Goal: Task Accomplishment & Management: Use online tool/utility

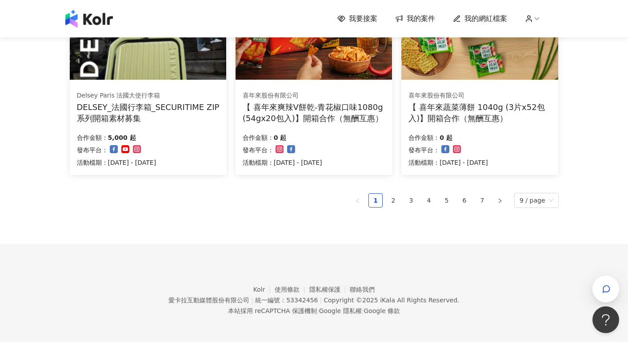
scroll to position [612, 0]
click at [488, 198] on link "7" at bounding box center [482, 199] width 13 height 13
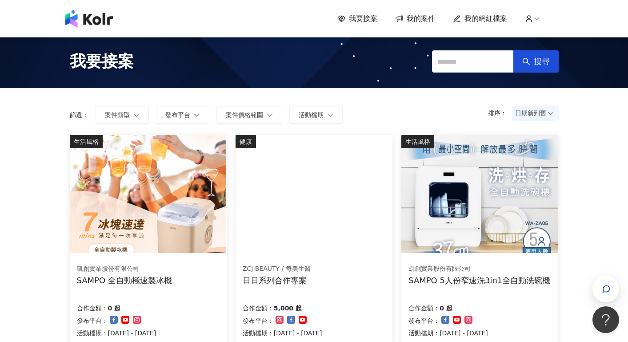
scroll to position [286, 0]
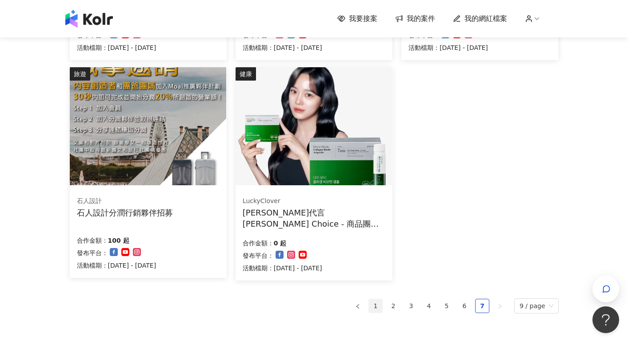
click at [380, 304] on link "1" at bounding box center [375, 305] width 13 height 13
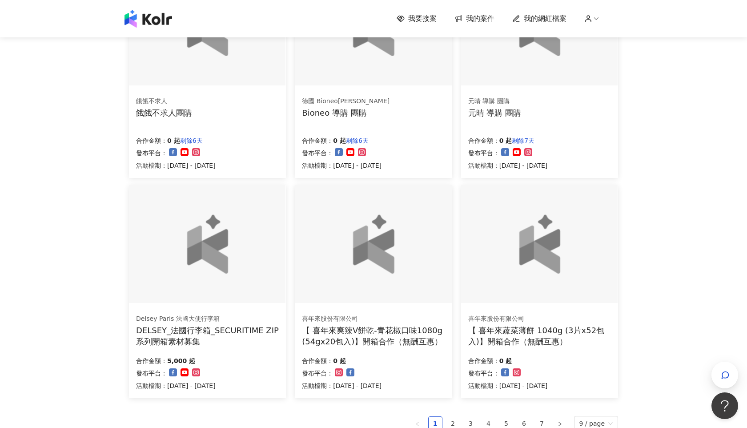
scroll to position [418, 0]
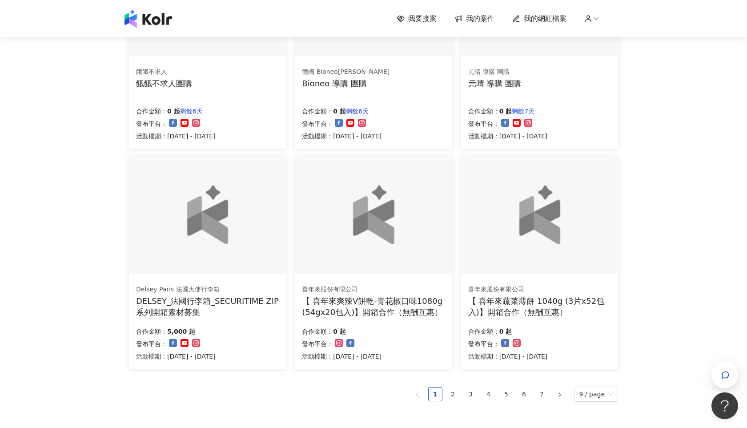
click at [407, 258] on div at bounding box center [373, 215] width 157 height 118
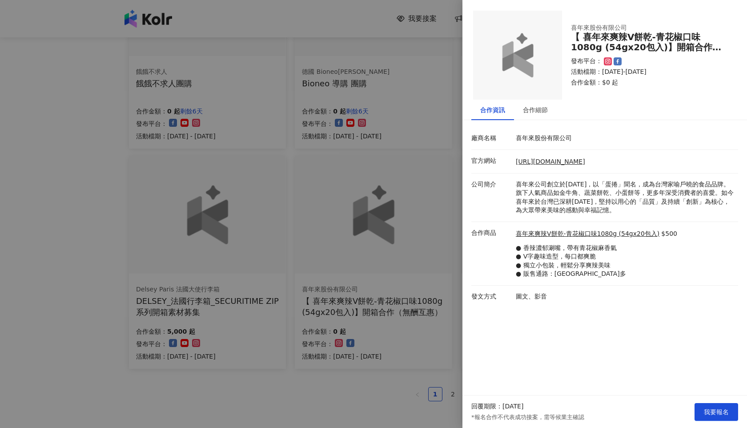
click at [414, 233] on div at bounding box center [373, 214] width 747 height 428
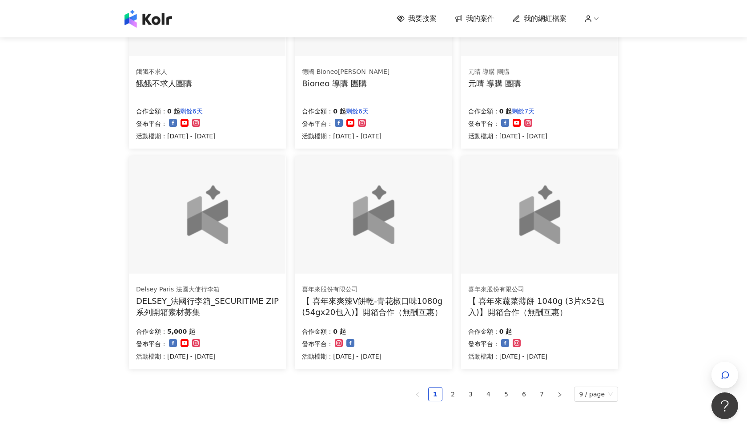
scroll to position [0, 0]
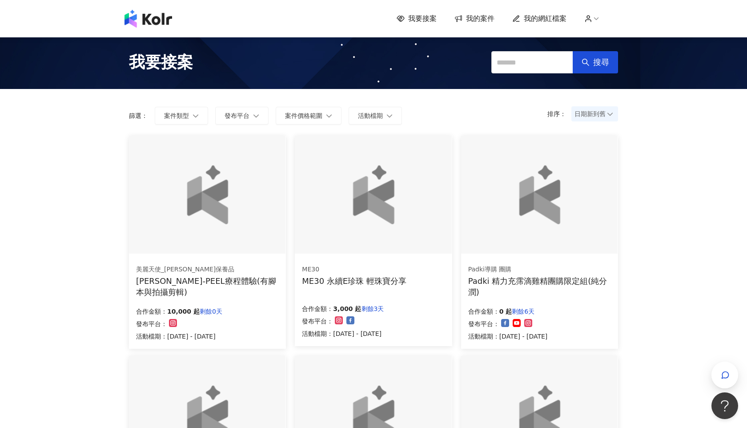
click at [555, 18] on span "我的網紅檔案" at bounding box center [545, 19] width 43 height 10
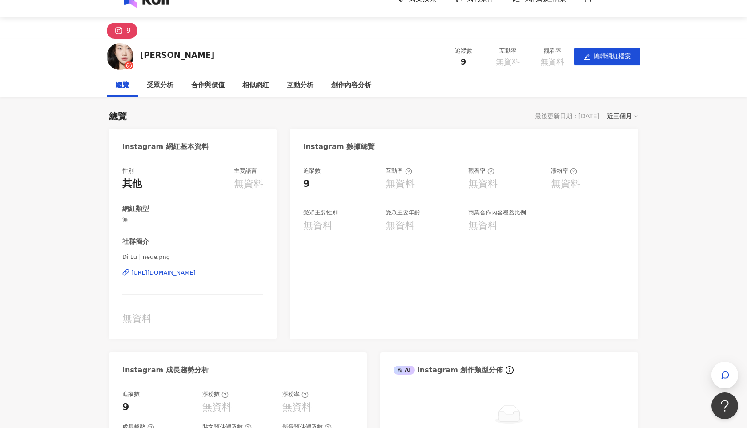
scroll to position [20, 0]
click at [163, 89] on div "受眾分析" at bounding box center [160, 85] width 27 height 11
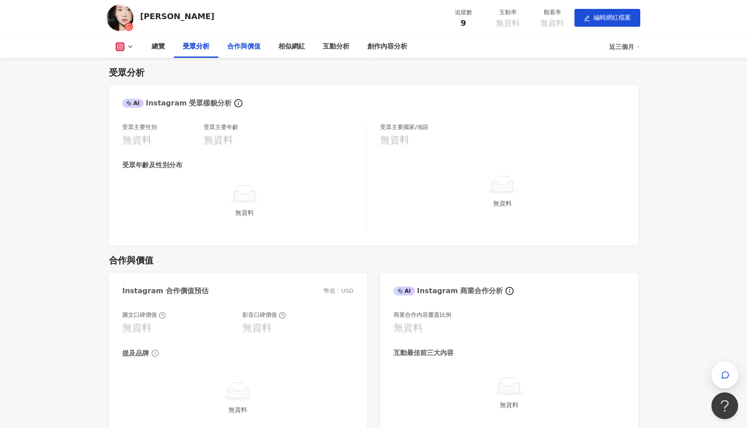
click at [242, 44] on div "合作與價值" at bounding box center [243, 46] width 33 height 11
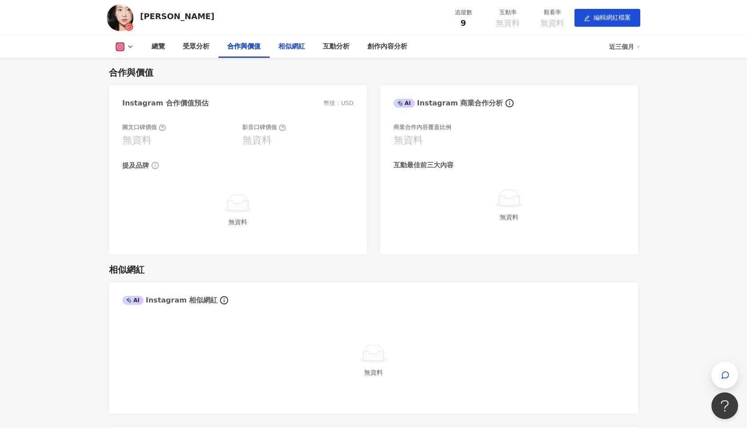
click at [294, 43] on div "相似網紅" at bounding box center [291, 46] width 27 height 11
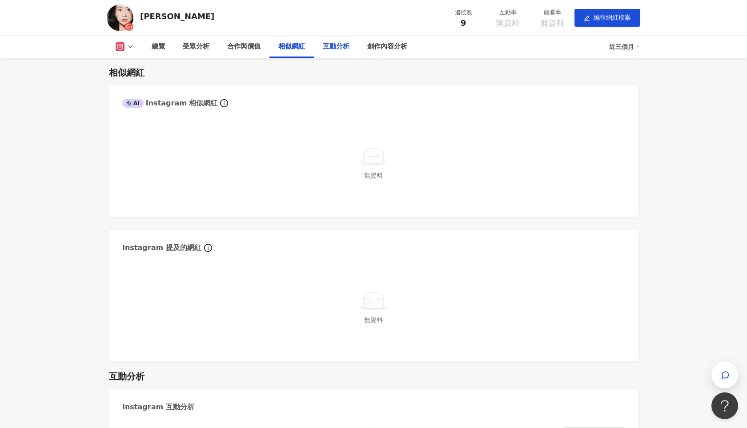
click at [341, 46] on div "互動分析" at bounding box center [336, 46] width 27 height 11
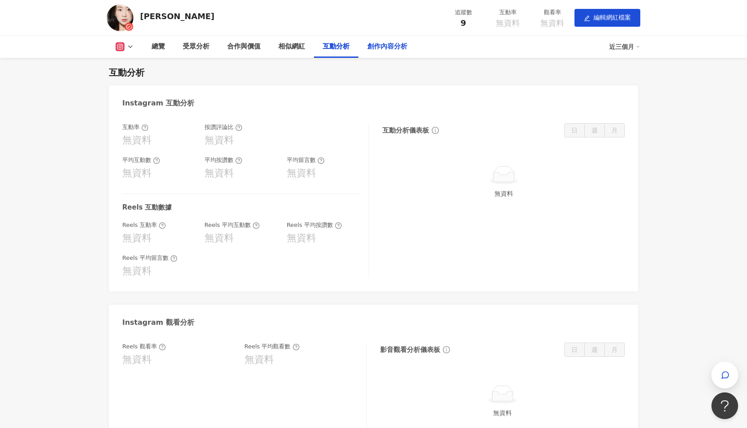
click at [382, 46] on div "創作內容分析" at bounding box center [387, 46] width 40 height 11
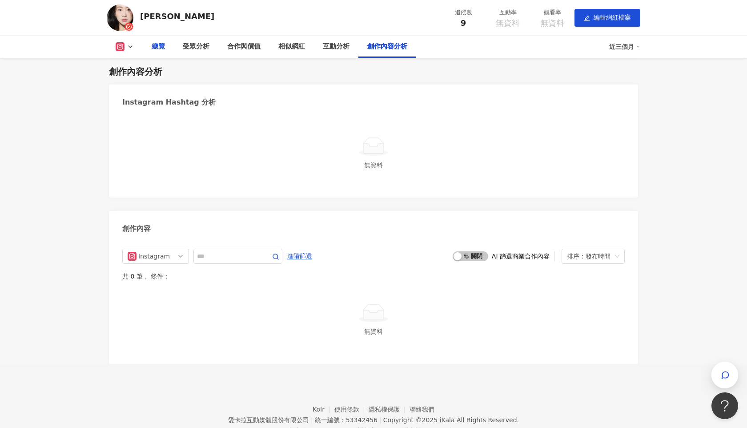
click at [166, 47] on div "總覽" at bounding box center [158, 47] width 31 height 22
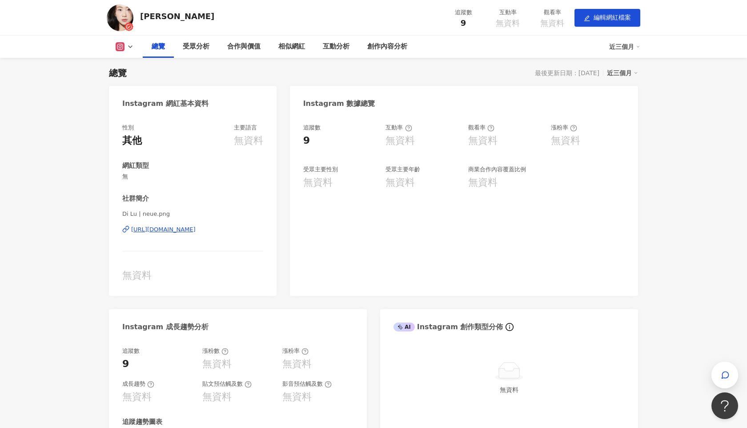
click at [126, 49] on button at bounding box center [125, 46] width 36 height 9
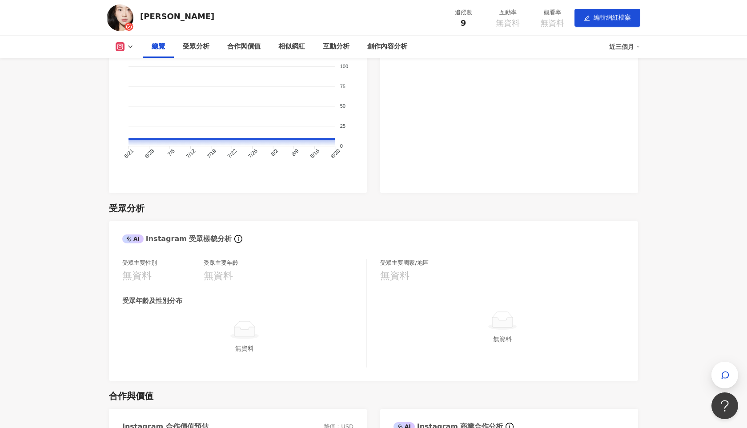
scroll to position [0, 0]
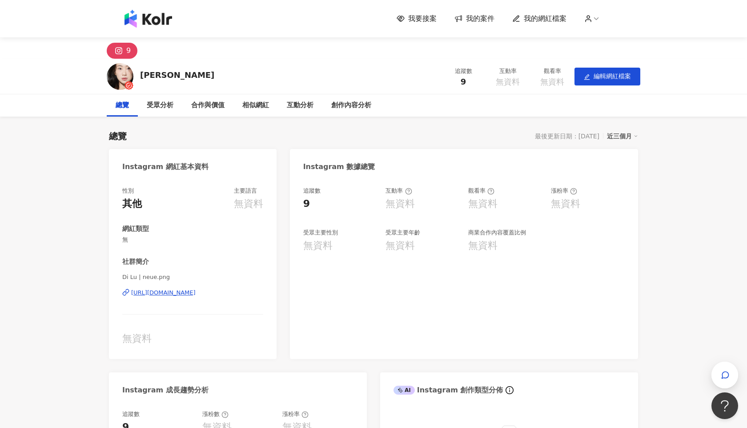
click at [479, 20] on span "我的案件" at bounding box center [480, 19] width 28 height 10
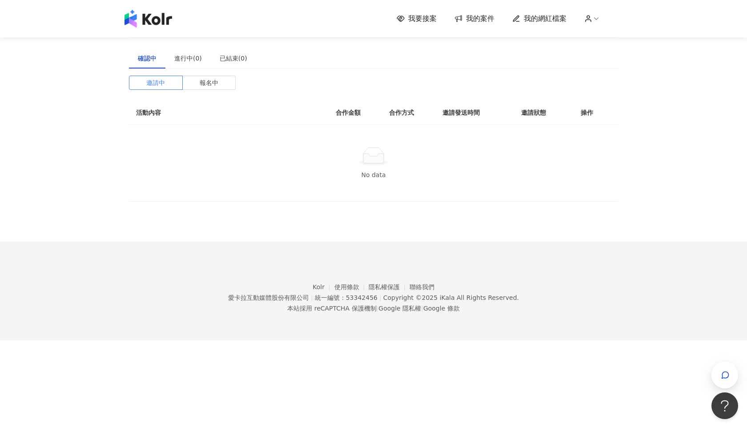
click at [428, 20] on span "我要接案" at bounding box center [422, 19] width 28 height 10
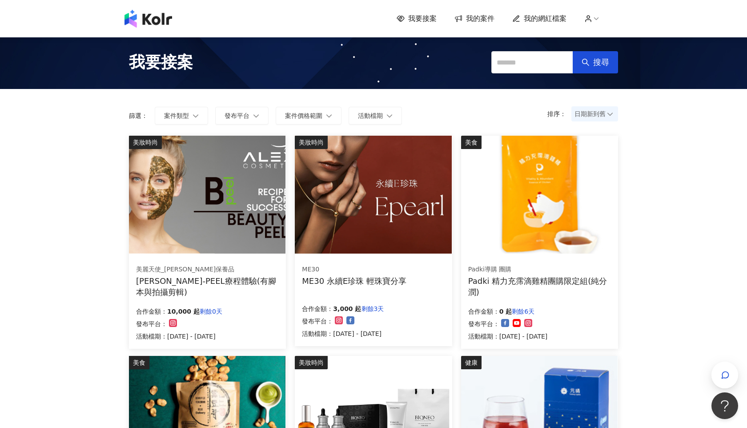
click at [251, 291] on div "[PERSON_NAME]-PEEL療程體驗(有腳本與拍攝剪輯)" at bounding box center [207, 286] width 143 height 22
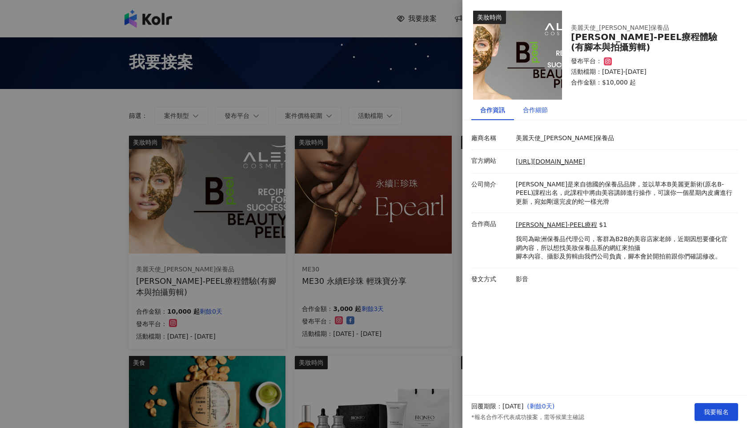
click at [535, 109] on div "合作細節" at bounding box center [535, 110] width 25 height 10
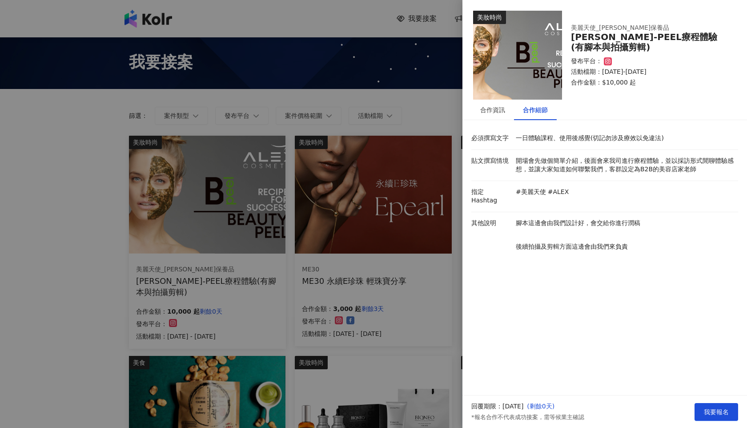
click at [403, 98] on div at bounding box center [373, 214] width 747 height 428
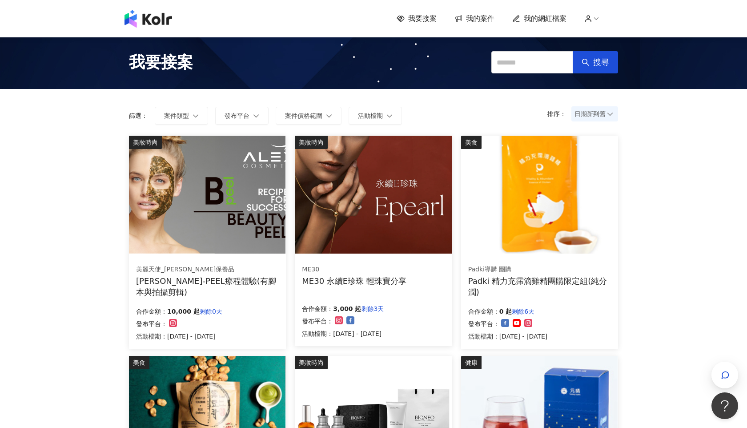
click at [409, 197] on img at bounding box center [373, 195] width 157 height 118
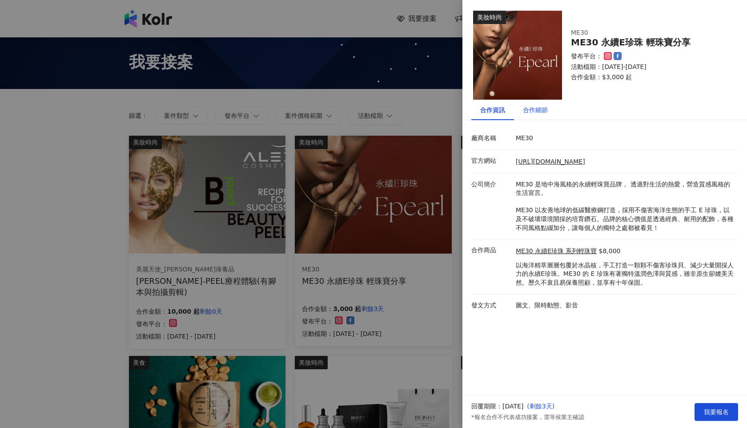
click at [533, 109] on div "合作細節" at bounding box center [535, 110] width 25 height 10
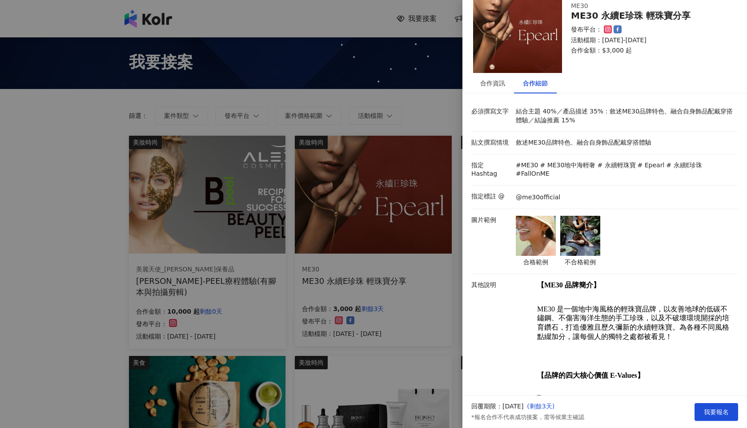
scroll to position [11, 0]
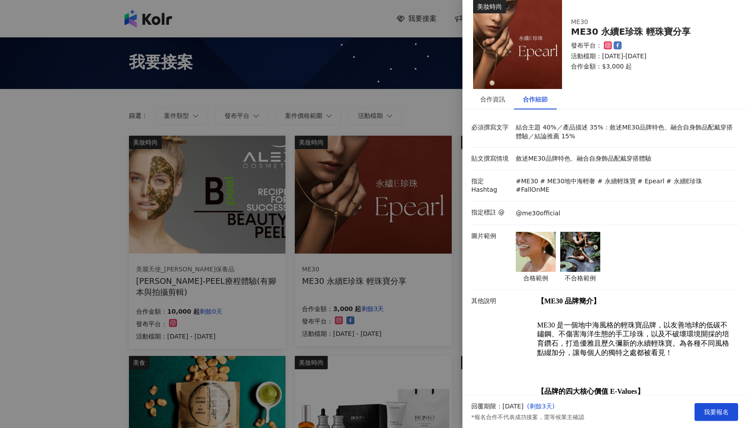
click at [573, 240] on img at bounding box center [580, 252] width 40 height 40
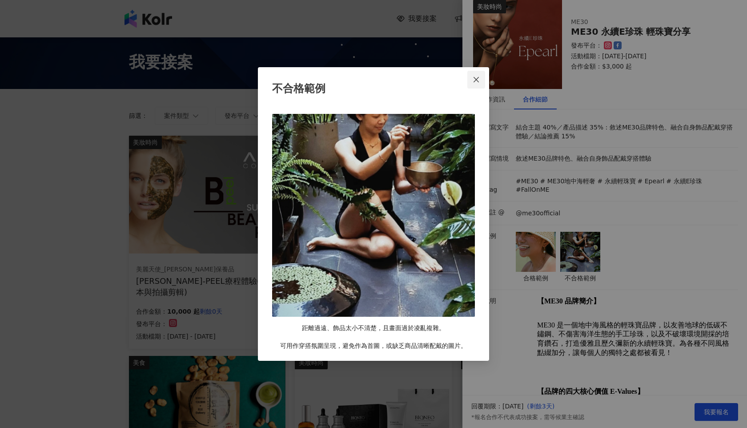
click at [474, 77] on icon "close" at bounding box center [476, 79] width 5 height 5
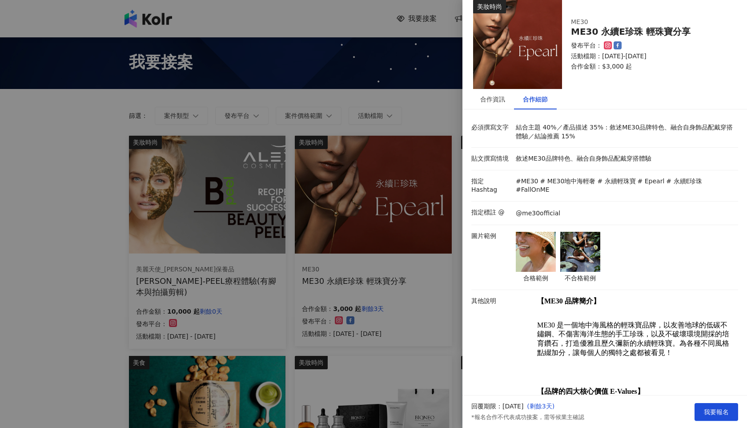
click at [543, 232] on img at bounding box center [536, 252] width 40 height 40
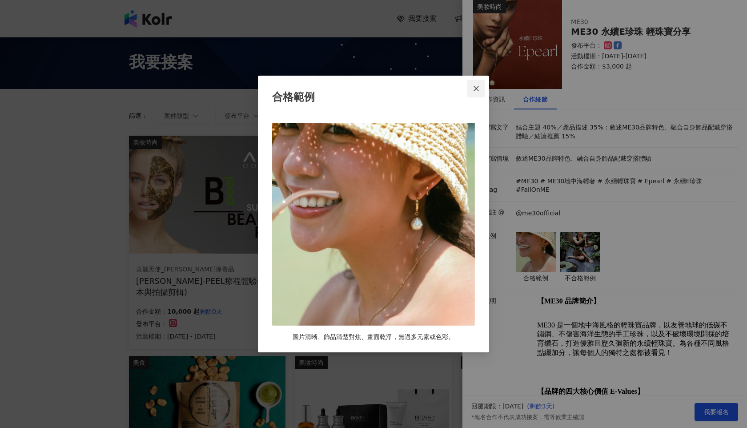
click at [478, 91] on icon "close" at bounding box center [476, 88] width 7 height 7
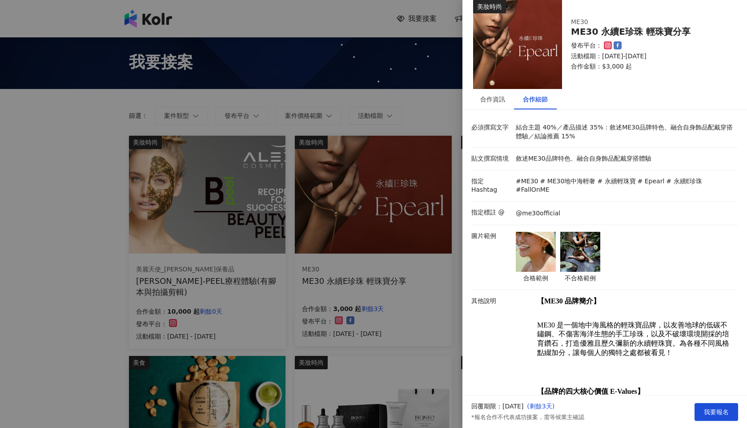
click at [431, 110] on div at bounding box center [373, 214] width 747 height 428
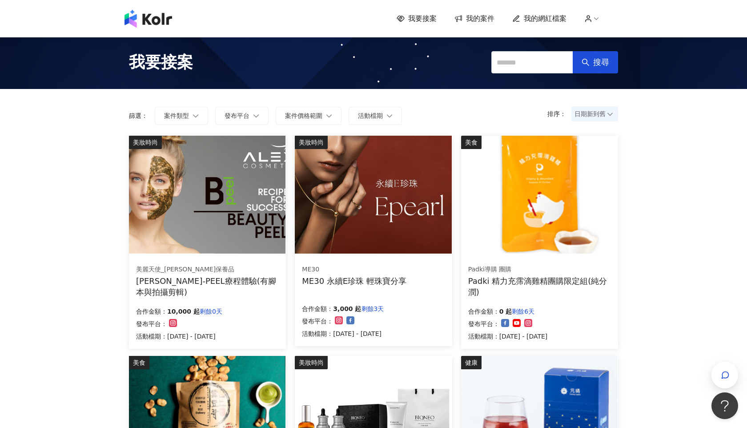
click at [508, 177] on img at bounding box center [539, 195] width 157 height 118
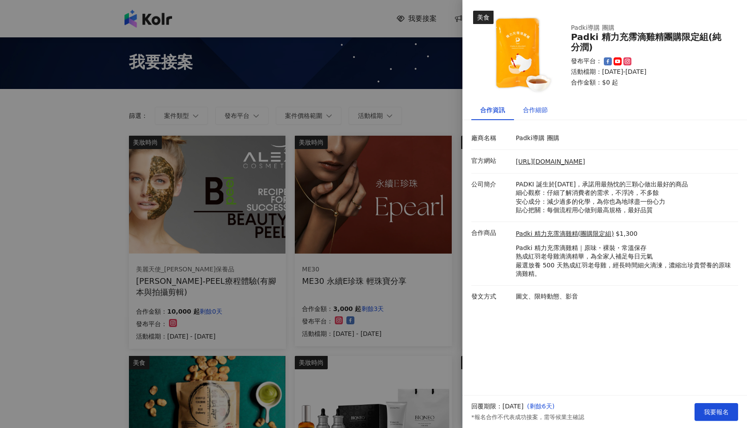
click at [542, 109] on div "合作細節" at bounding box center [535, 110] width 25 height 10
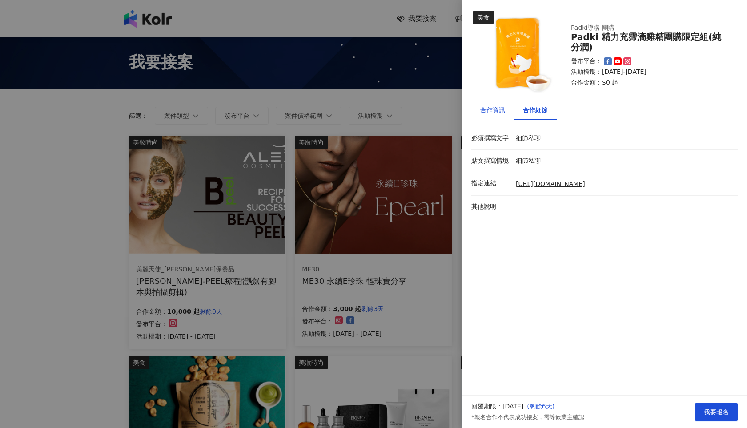
click at [502, 111] on div "合作資訊" at bounding box center [492, 110] width 25 height 10
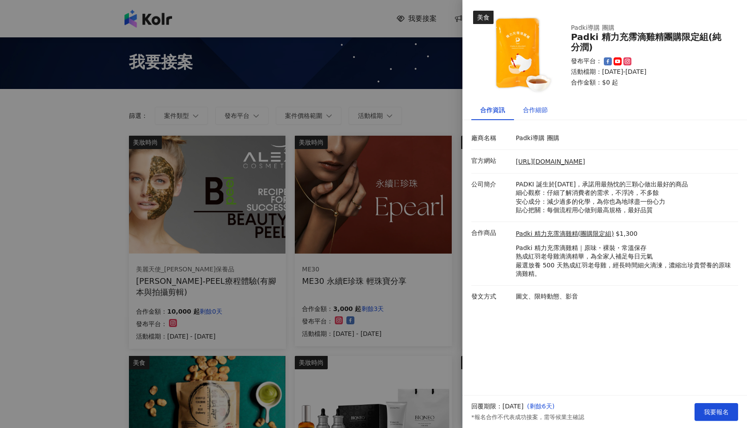
click at [524, 111] on div "合作細節" at bounding box center [535, 110] width 25 height 10
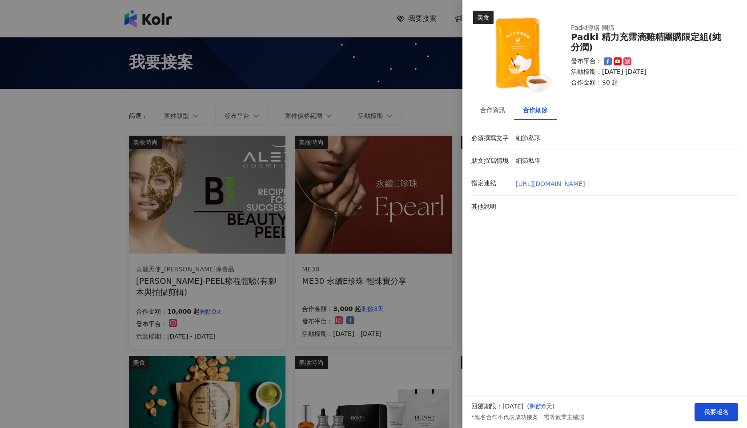
click at [580, 182] on link "[URL][DOMAIN_NAME]" at bounding box center [550, 184] width 69 height 9
click at [423, 124] on div at bounding box center [373, 214] width 747 height 428
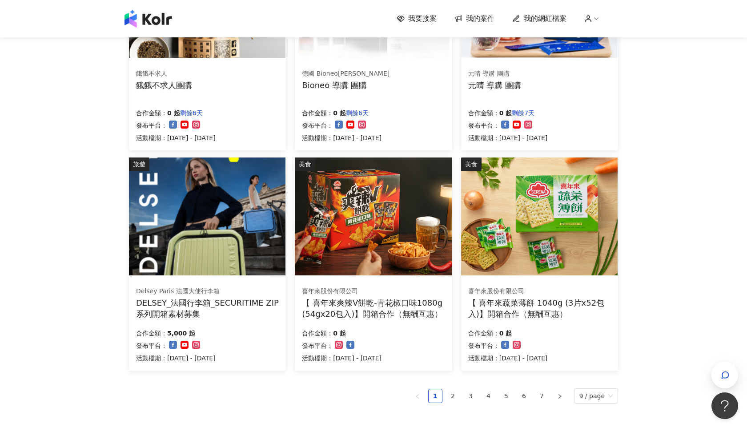
scroll to position [417, 0]
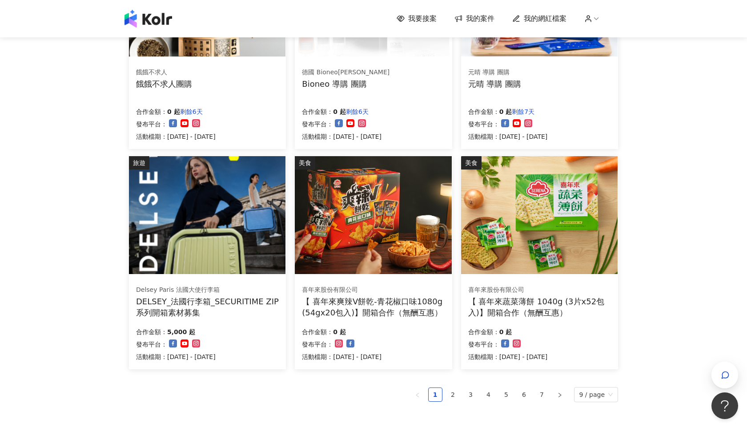
drag, startPoint x: 456, startPoint y: 395, endPoint x: 458, endPoint y: 384, distance: 11.3
click at [456, 341] on link "2" at bounding box center [452, 394] width 13 height 13
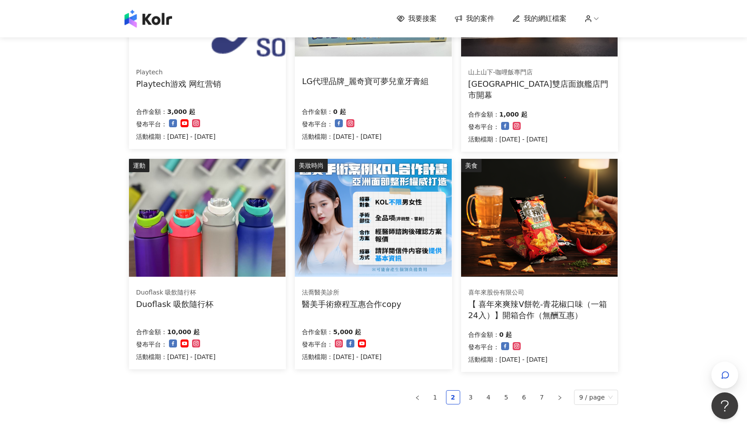
click at [398, 283] on div "法喬醫美診所 醫美手術療程互惠合作copy 合作金額： 5,000 起 發布平台： 活動檔期：[DATE] - [DATE]" at bounding box center [373, 324] width 157 height 89
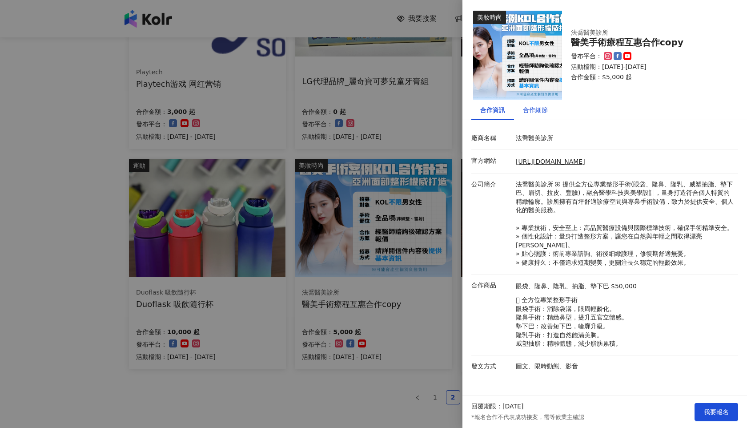
click at [538, 110] on div "合作細節" at bounding box center [535, 110] width 25 height 10
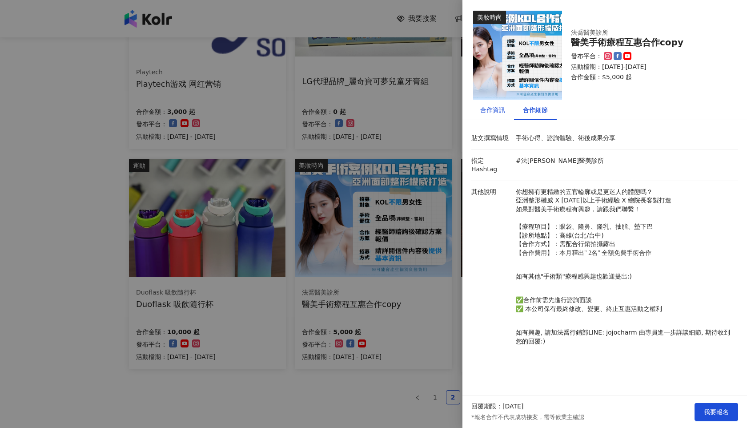
click at [489, 112] on div "合作資訊" at bounding box center [492, 110] width 25 height 10
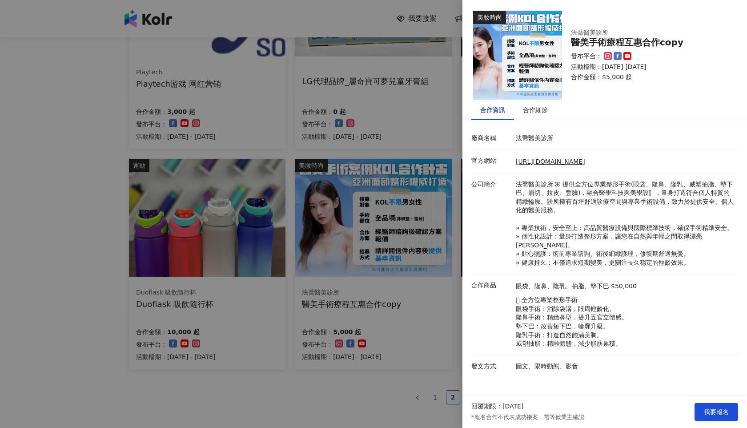
click at [426, 154] on div at bounding box center [373, 214] width 747 height 428
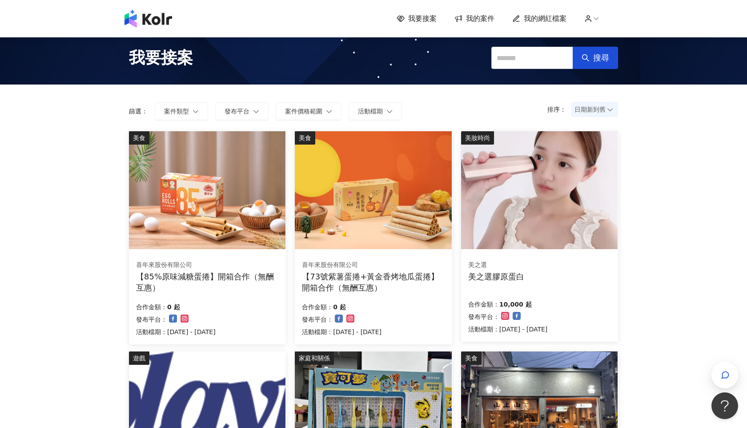
scroll to position [6, 0]
